Goal: Information Seeking & Learning: Learn about a topic

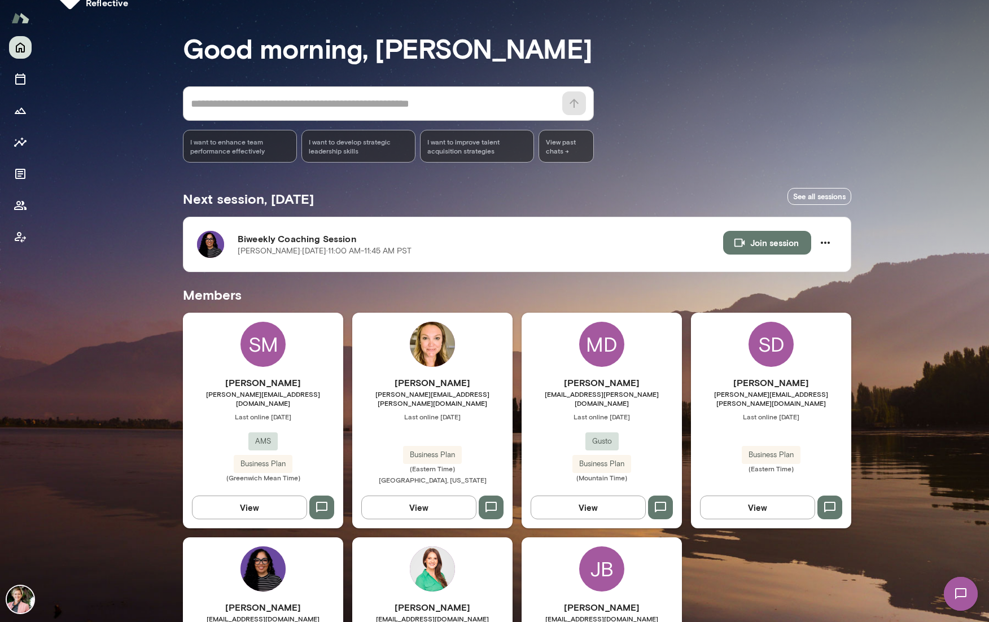
scroll to position [167, 0]
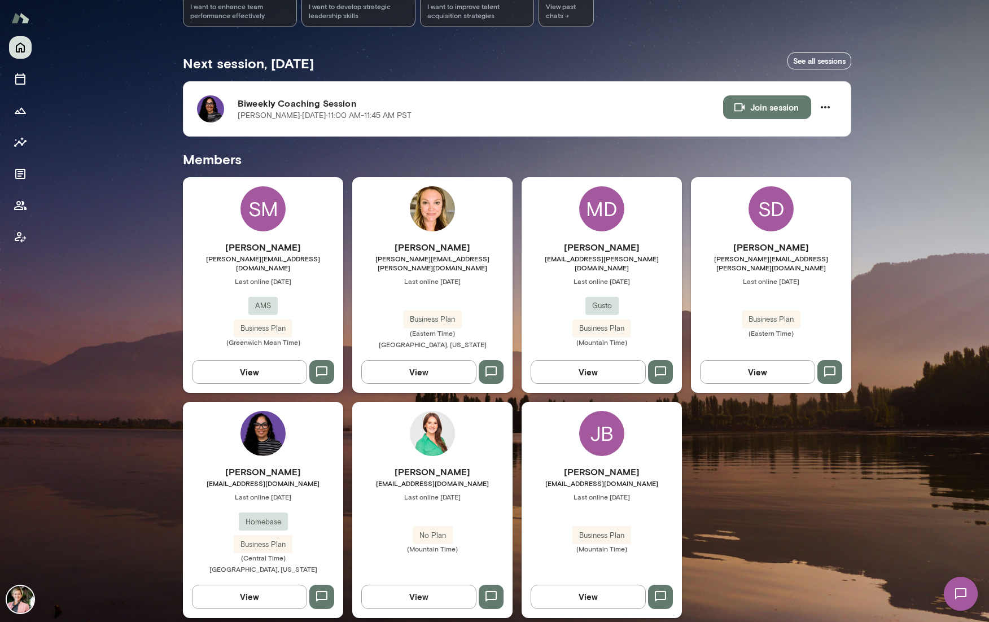
click at [272, 465] on h6 "[PERSON_NAME]" at bounding box center [263, 472] width 160 height 14
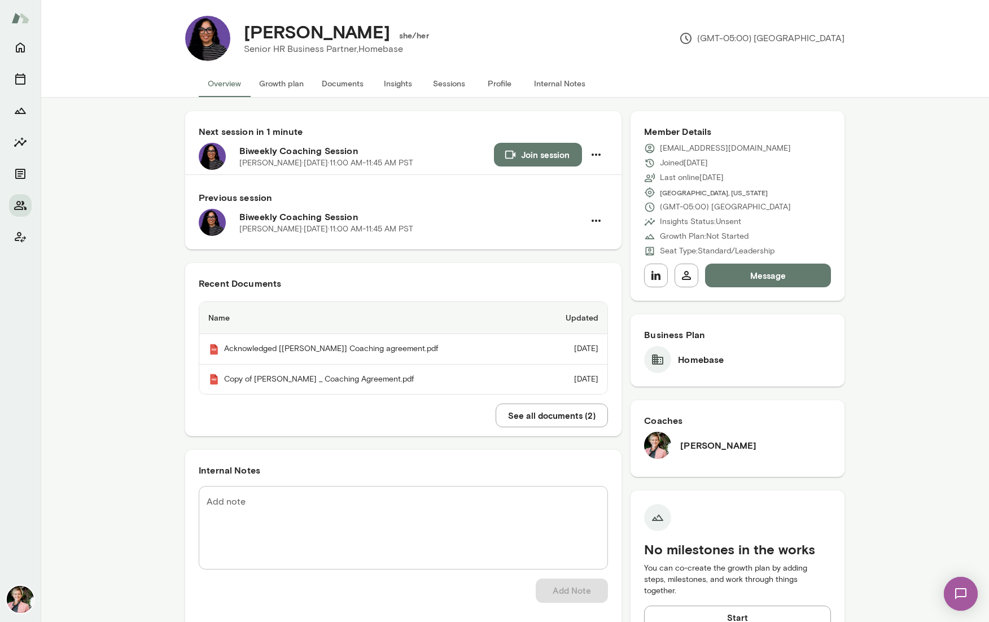
scroll to position [7, 0]
click at [456, 83] on button "Sessions" at bounding box center [448, 82] width 51 height 27
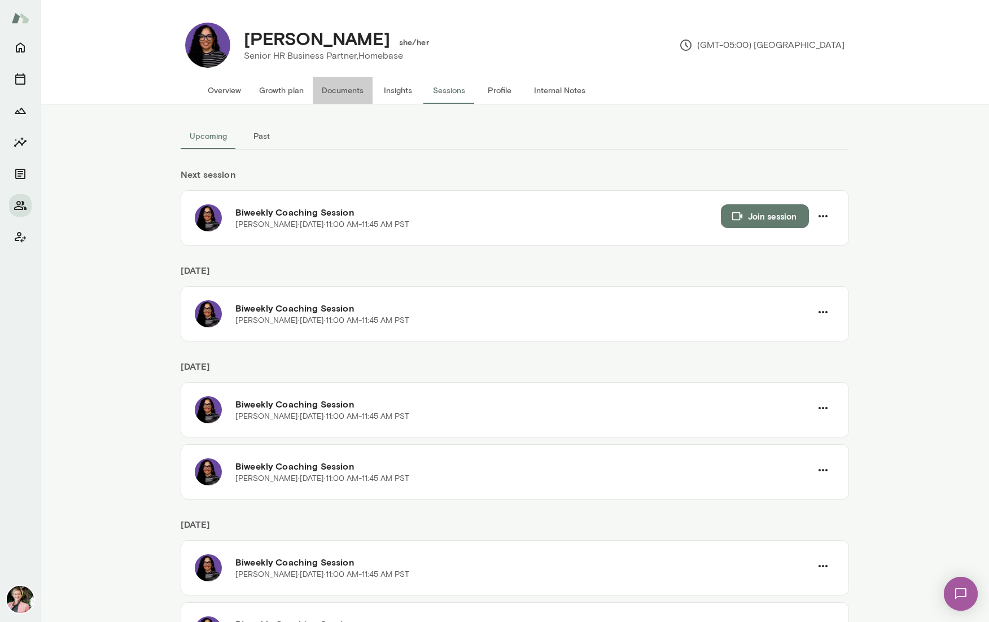
click at [355, 91] on button "Documents" at bounding box center [343, 90] width 60 height 27
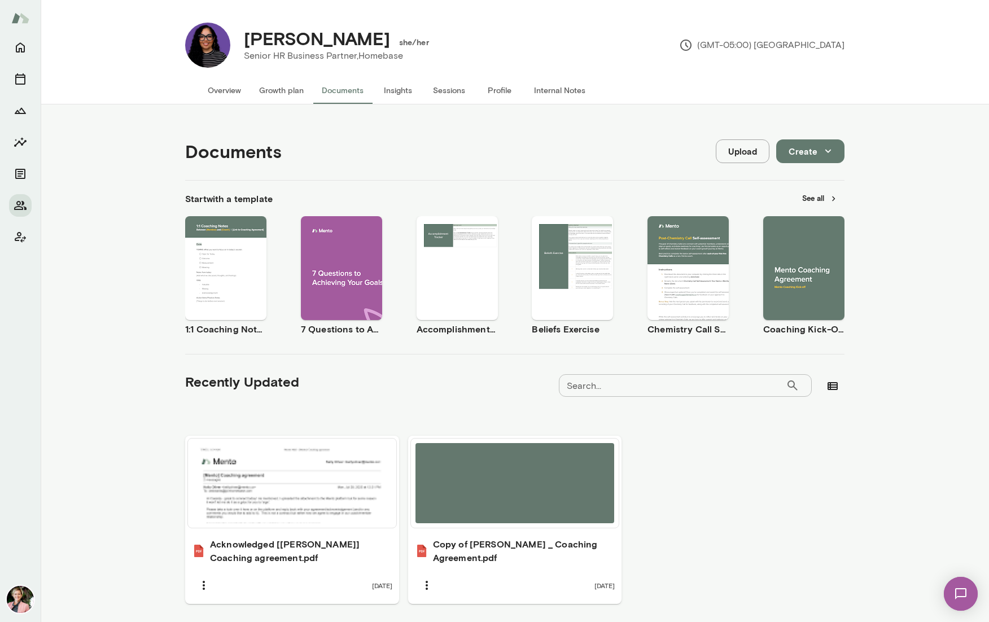
click at [543, 93] on button "Internal Notes" at bounding box center [559, 90] width 69 height 27
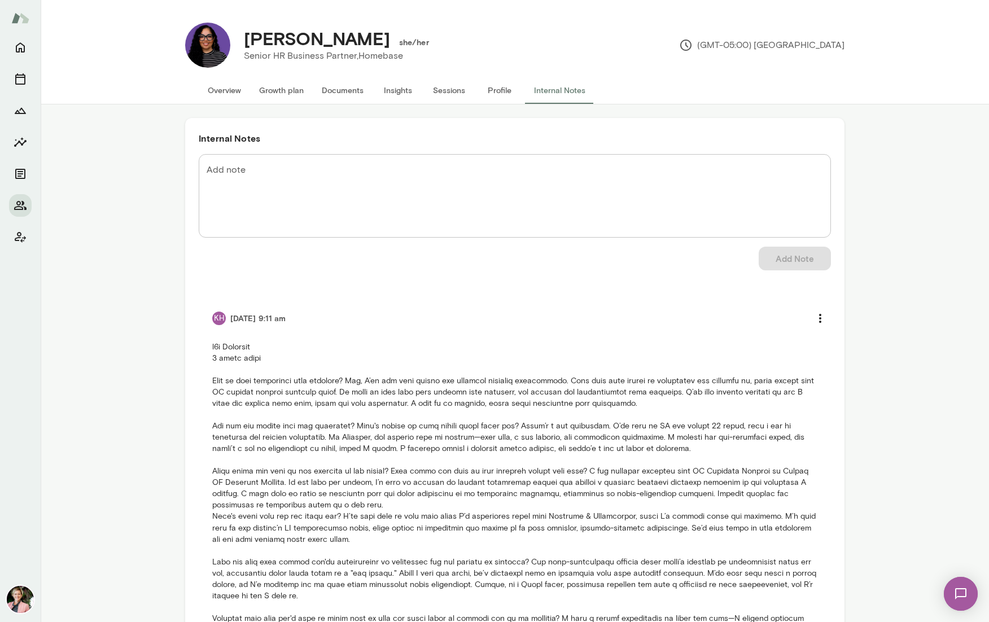
click at [221, 90] on button "Overview" at bounding box center [224, 90] width 51 height 27
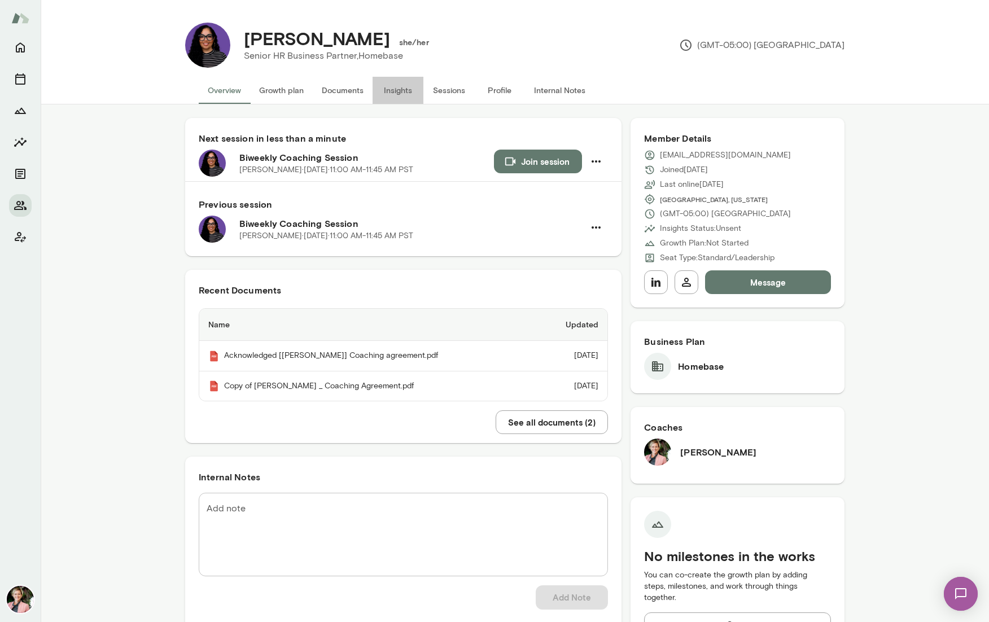
click at [405, 89] on button "Insights" at bounding box center [398, 90] width 51 height 27
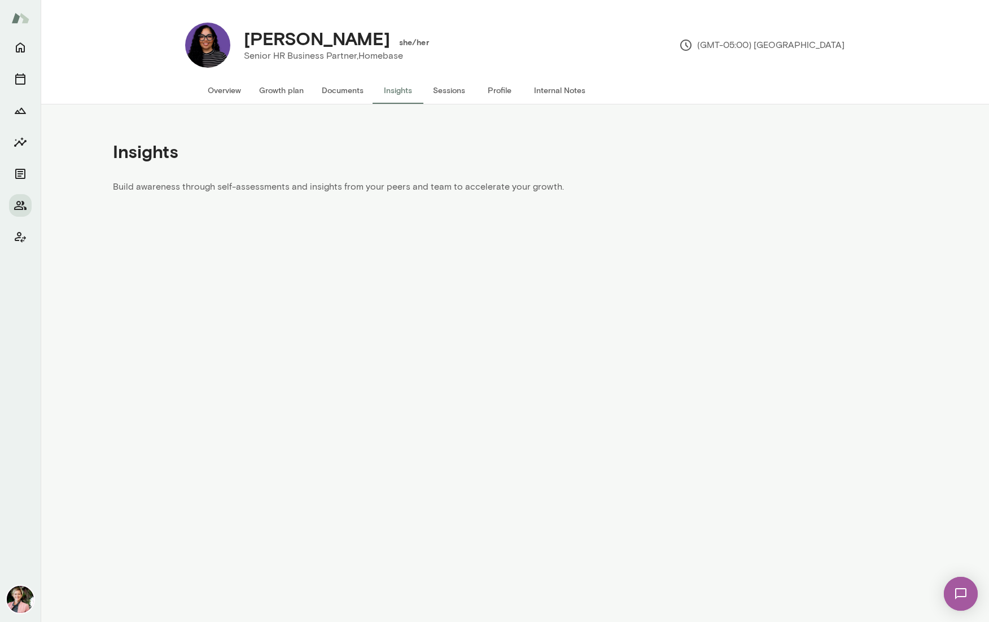
click at [440, 90] on button "Sessions" at bounding box center [448, 90] width 51 height 27
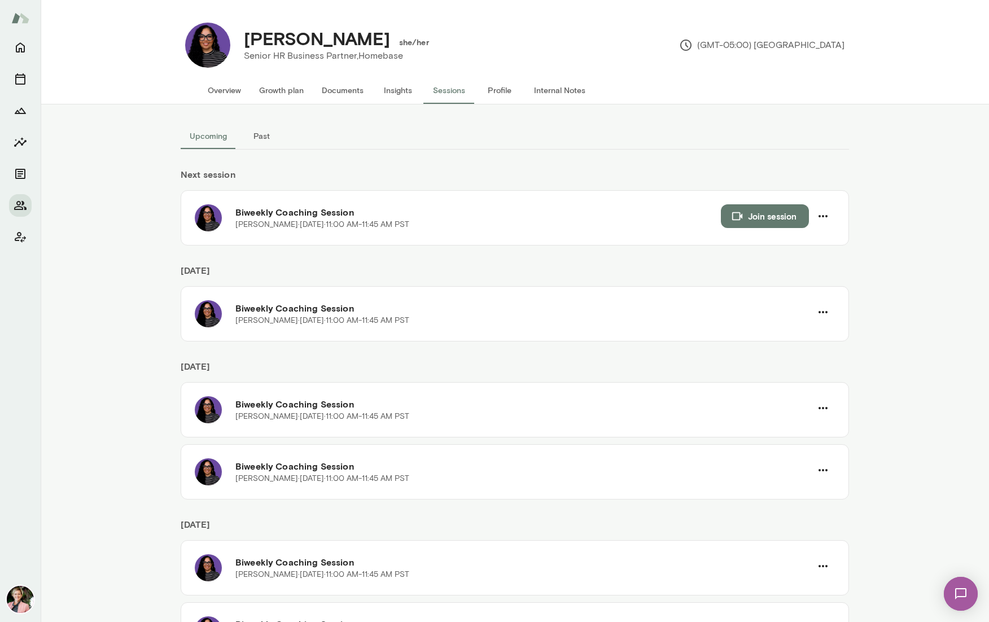
click at [502, 93] on button "Profile" at bounding box center [499, 90] width 51 height 27
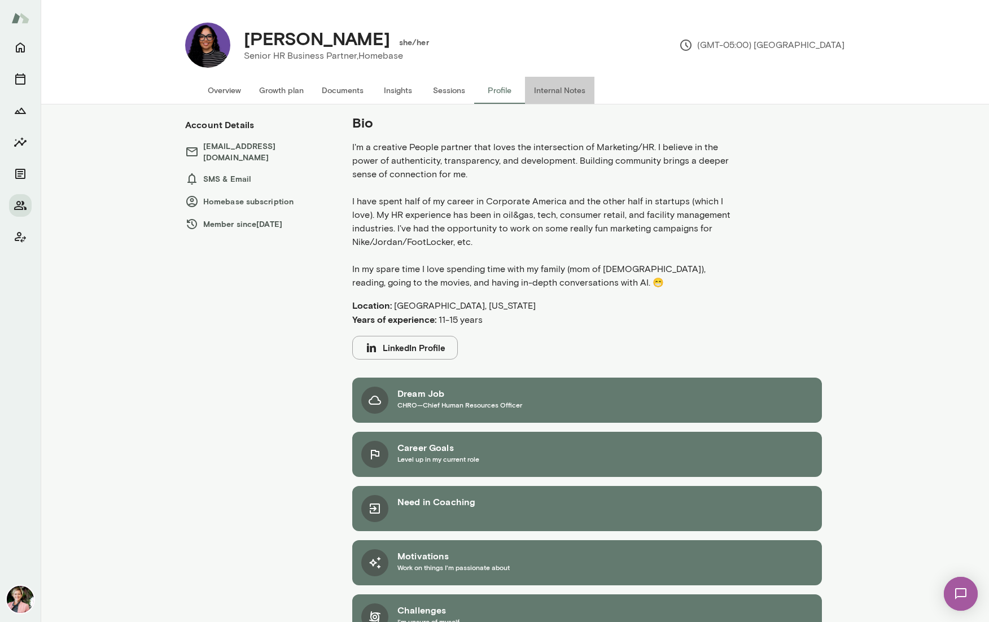
click at [548, 88] on button "Internal Notes" at bounding box center [559, 90] width 69 height 27
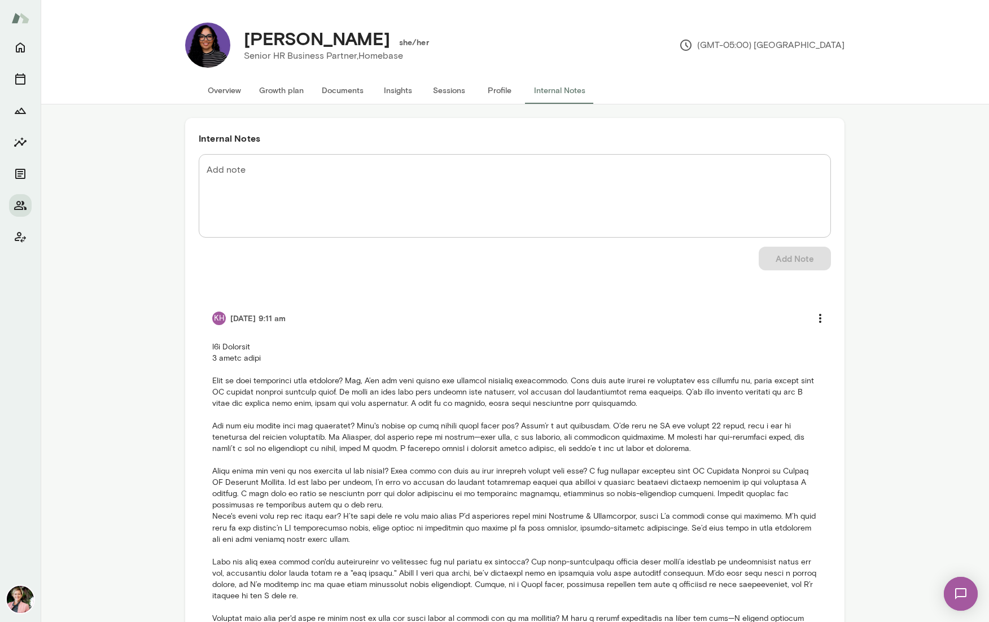
click at [216, 93] on button "Overview" at bounding box center [224, 90] width 51 height 27
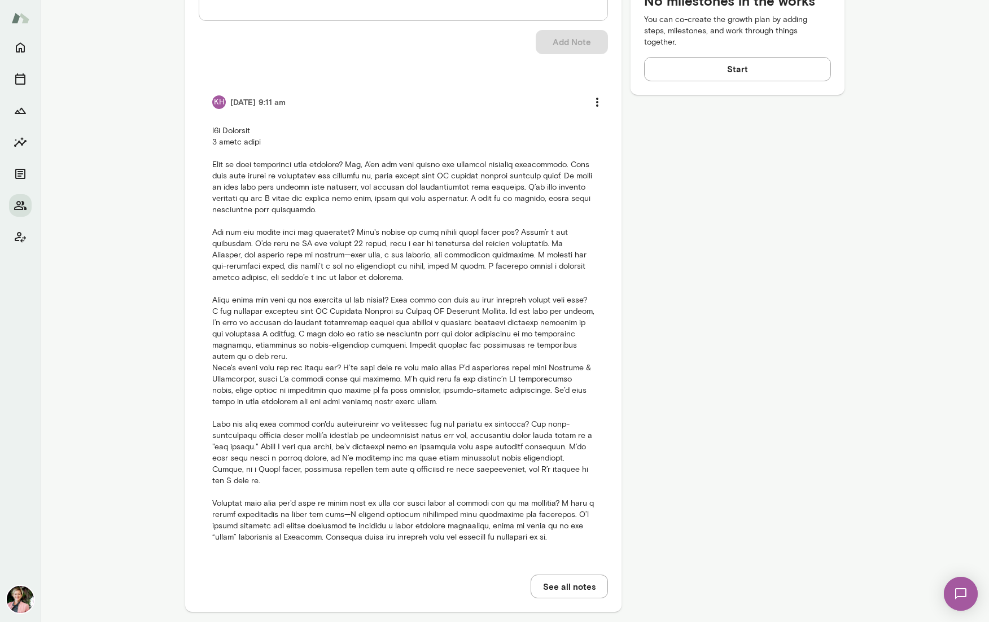
scroll to position [562, 0]
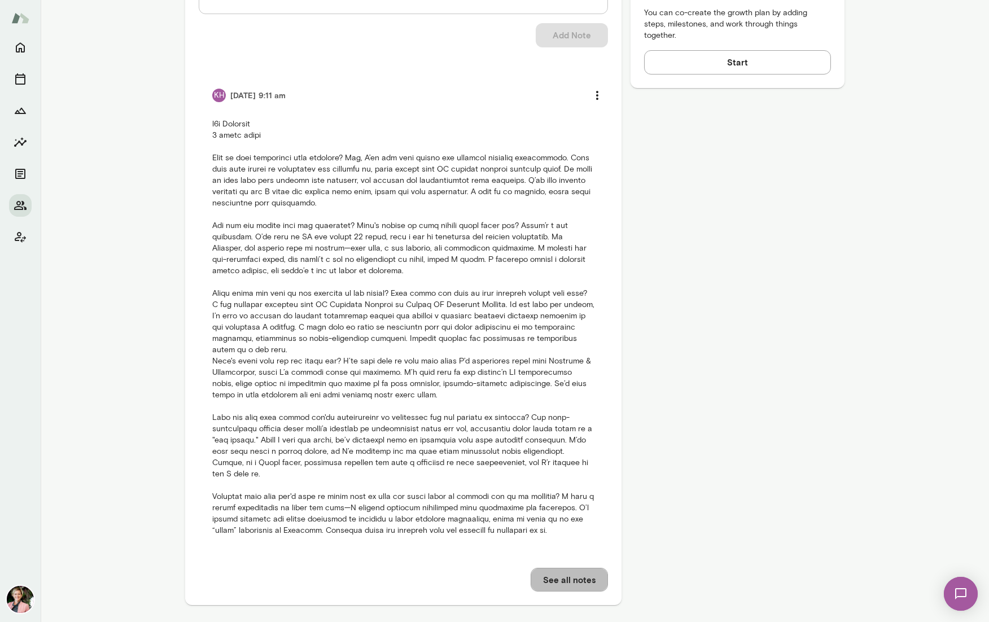
click at [559, 576] on button "See all notes" at bounding box center [569, 580] width 77 height 24
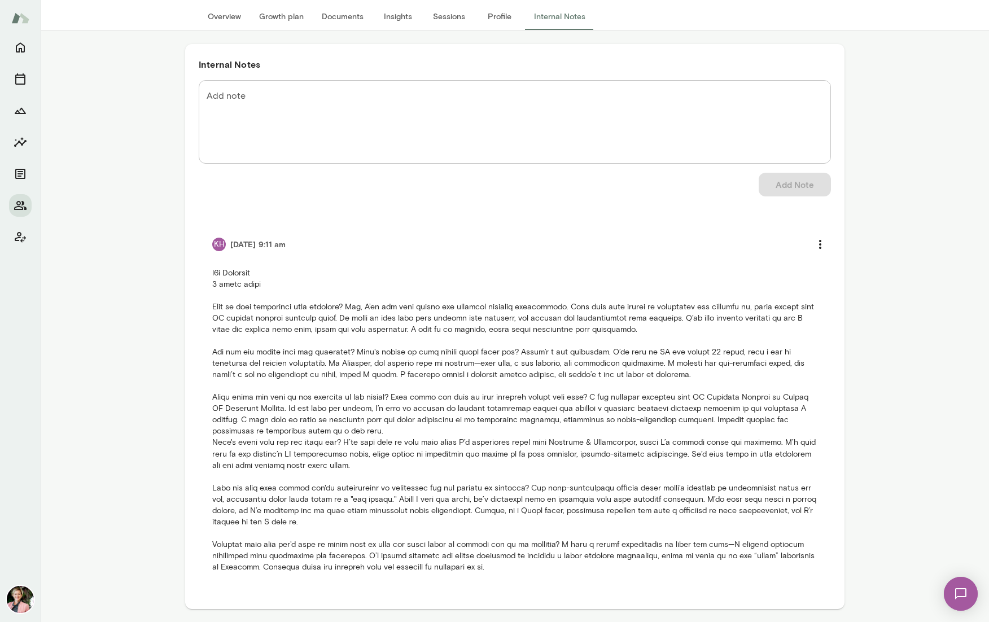
scroll to position [67, 0]
